Goal: Task Accomplishment & Management: Use online tool/utility

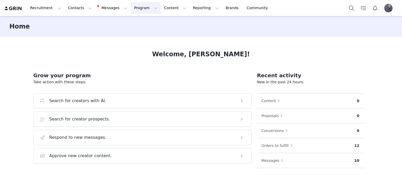
click at [131, 6] on button "Program Program" at bounding box center [146, 8] width 30 height 12
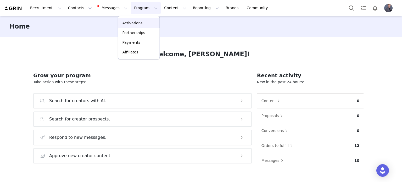
click at [133, 24] on p "Activations" at bounding box center [132, 22] width 20 height 5
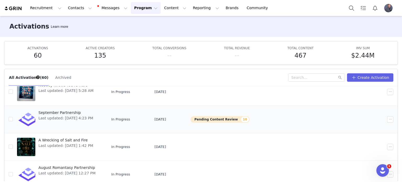
scroll to position [52, 0]
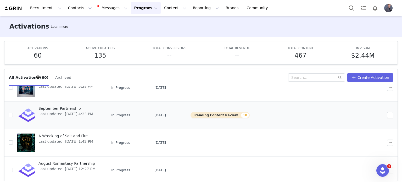
click at [221, 113] on button "Pending Content Review 10" at bounding box center [220, 115] width 59 height 6
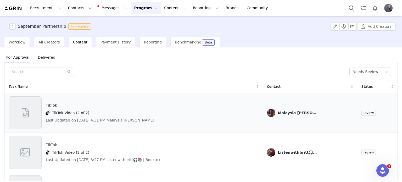
click at [148, 117] on div "TikTok TikTok Video (2 of 2) Last Updated on [DATE] 4:31 PM Malaysia [PERSON_NA…" at bounding box center [134, 112] width 250 height 33
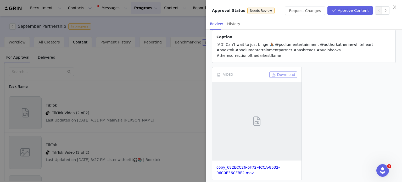
scroll to position [63, 0]
click at [236, 165] on link "copy_682ECC26-6F72-4CCA-8532-06C0E36CFBF2.mov" at bounding box center [248, 170] width 63 height 10
click at [351, 13] on button "Approve Content" at bounding box center [351, 10] width 46 height 8
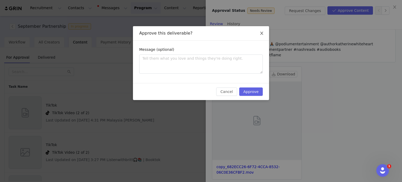
click at [263, 35] on icon "icon: close" at bounding box center [262, 33] width 4 height 4
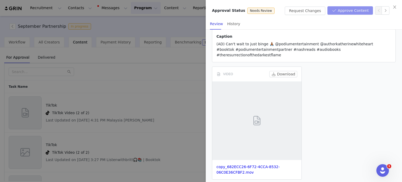
click at [348, 9] on button "Approve Content" at bounding box center [351, 10] width 46 height 8
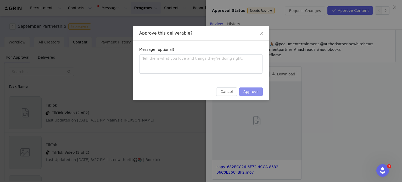
click at [249, 92] on button "Approve" at bounding box center [251, 91] width 24 height 8
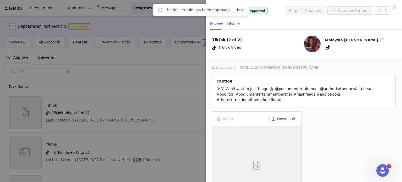
click at [166, 108] on div at bounding box center [201, 91] width 402 height 182
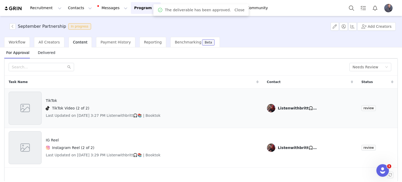
scroll to position [10, 0]
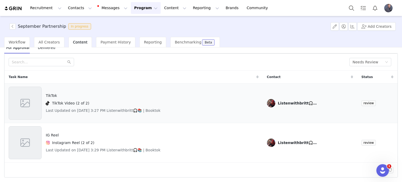
click at [102, 103] on div "TikTok Video (2 of 2)" at bounding box center [103, 103] width 115 height 6
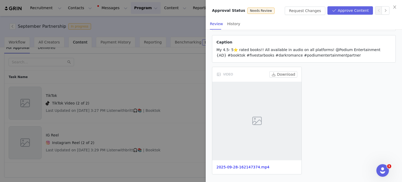
scroll to position [58, 0]
click at [246, 167] on link "2025-09-28-162147374.mp4" at bounding box center [243, 167] width 53 height 4
click at [347, 10] on button "Approve Content" at bounding box center [351, 10] width 46 height 8
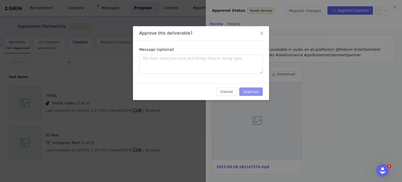
click at [254, 94] on button "Approve" at bounding box center [251, 91] width 24 height 8
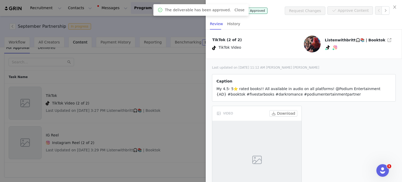
click at [140, 123] on div at bounding box center [201, 91] width 402 height 182
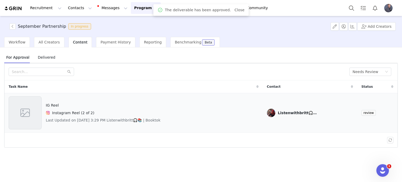
click at [193, 110] on div "IG Reel Instagram Reel (2 of 2) Last Updated on [DATE] 3:29 PM Listenwithbritt🎧…" at bounding box center [134, 112] width 250 height 33
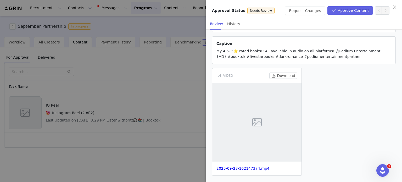
scroll to position [58, 0]
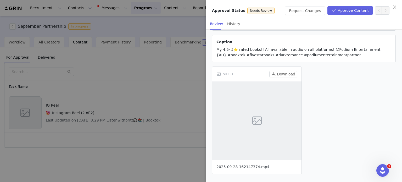
click at [238, 165] on link "2025-09-28-162147374.mp4" at bounding box center [243, 167] width 53 height 4
click at [357, 11] on button "Approve Content" at bounding box center [351, 10] width 46 height 8
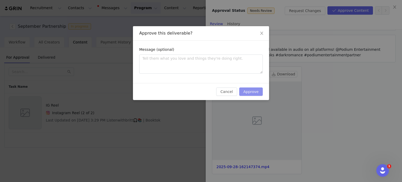
click at [250, 93] on button "Approve" at bounding box center [251, 91] width 24 height 8
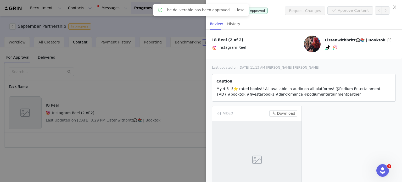
click at [58, 96] on div at bounding box center [201, 91] width 402 height 182
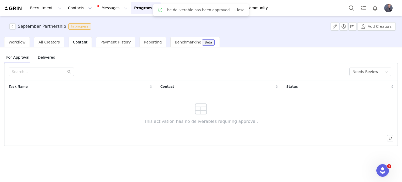
click at [131, 9] on button "Program Program" at bounding box center [146, 8] width 30 height 12
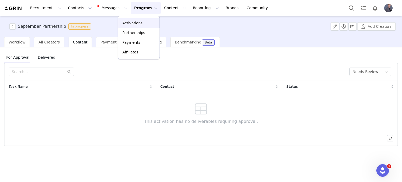
click at [132, 22] on p "Activations" at bounding box center [132, 22] width 20 height 5
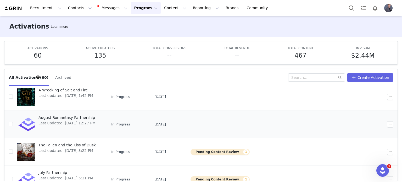
scroll to position [105, 0]
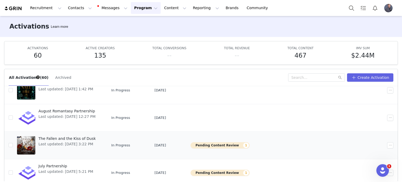
click at [218, 145] on button "Pending Content Review 1" at bounding box center [220, 145] width 59 height 6
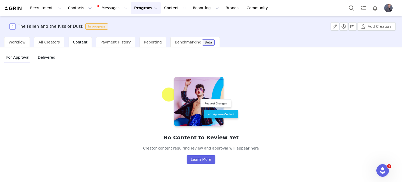
click at [10, 25] on button "button" at bounding box center [12, 26] width 6 height 6
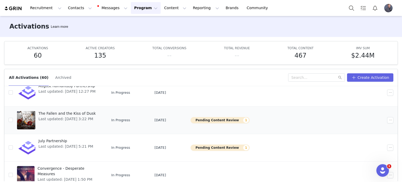
scroll to position [131, 0]
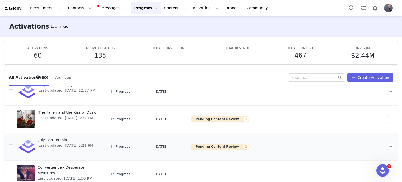
click at [218, 144] on button "Pending Content Review 1" at bounding box center [220, 147] width 59 height 6
